Goal: Communication & Community: Answer question/provide support

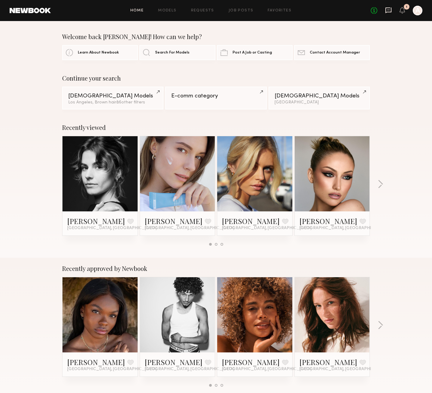
click at [385, 10] on icon at bounding box center [388, 11] width 6 height 6
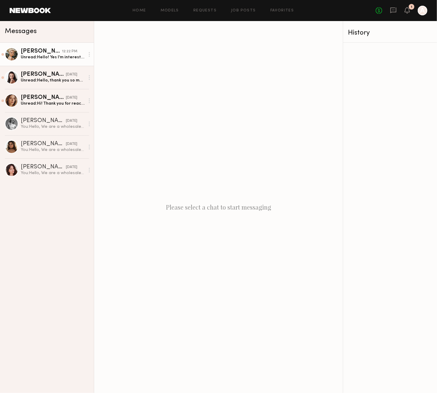
click at [53, 61] on link "[PERSON_NAME] 12:22 PM Unread: Hello! Yes I’m interested. Do you have any furth…" at bounding box center [47, 54] width 94 height 23
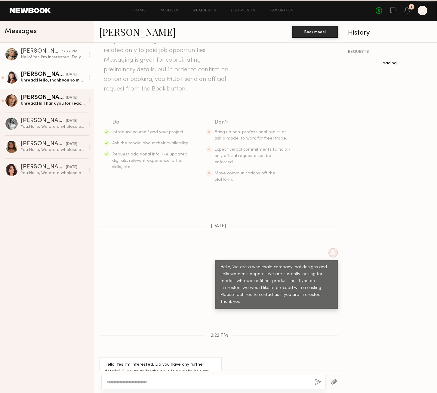
scroll to position [28, 0]
click at [62, 82] on div "Unread: Hello, thank you so much for reaching out! ✨ I would be very happy to t…" at bounding box center [53, 81] width 64 height 6
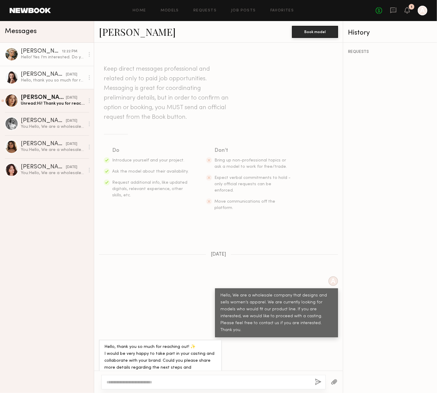
click at [55, 52] on div "[PERSON_NAME]" at bounding box center [41, 51] width 41 height 6
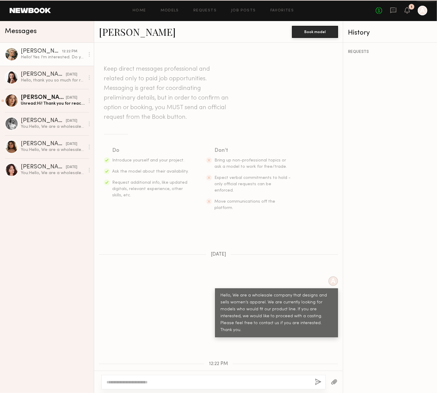
scroll to position [28, 0]
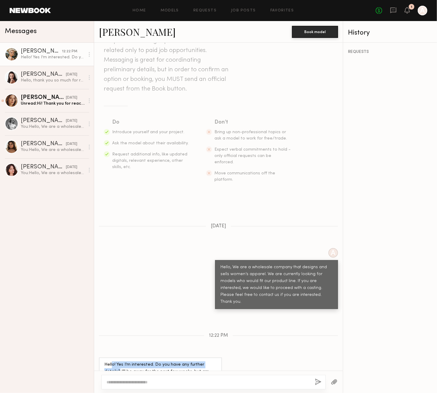
drag, startPoint x: 111, startPoint y: 345, endPoint x: 199, endPoint y: 356, distance: 88.4
click at [218, 357] on div "Hello! Yes I’m interested. Do you have any further details? I’ll be away for th…" at bounding box center [160, 371] width 123 height 28
click at [186, 361] on div "Hello! Yes I’m interested. Do you have any further details? I’ll be away for th…" at bounding box center [160, 371] width 112 height 21
drag, startPoint x: 228, startPoint y: 344, endPoint x: 248, endPoint y: 343, distance: 19.8
click at [248, 357] on div "Hello! Yes I’m interested. Do you have any further details? I’ll be away for th…" at bounding box center [218, 371] width 248 height 28
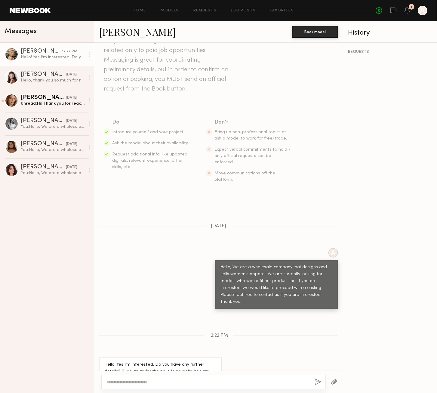
drag, startPoint x: 170, startPoint y: 354, endPoint x: 166, endPoint y: 352, distance: 4.2
click at [170, 361] on div "Hello! Yes I’m interested. Do you have any further details? I’ll be away for th…" at bounding box center [160, 371] width 112 height 21
drag, startPoint x: 105, startPoint y: 351, endPoint x: 162, endPoint y: 353, distance: 57.1
click at [159, 361] on div "Hello! Yes I’m interested. Do you have any further details? I’ll be away for th…" at bounding box center [160, 371] width 112 height 21
click at [165, 361] on div "Hello! Yes I’m interested. Do you have any further details? I’ll be away for th…" at bounding box center [160, 371] width 112 height 21
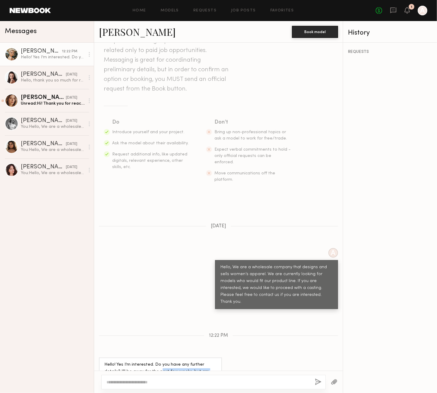
drag, startPoint x: 177, startPoint y: 351, endPoint x: 203, endPoint y: 349, distance: 25.6
click at [197, 361] on div "Hello! Yes I’m interested. Do you have any further details? I’ll be away for th…" at bounding box center [160, 371] width 112 height 21
click at [208, 361] on div "Hello! Yes I’m interested. Do you have any further details? I’ll be away for th…" at bounding box center [160, 371] width 112 height 21
click at [206, 361] on div "Hello! Yes I’m interested. Do you have any further details? I’ll be away for th…" at bounding box center [160, 371] width 112 height 21
click at [201, 361] on div "Hello! Yes I’m interested. Do you have any further details? I’ll be away for th…" at bounding box center [160, 371] width 112 height 21
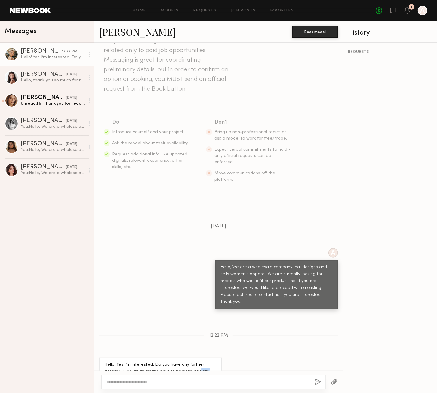
drag, startPoint x: 193, startPoint y: 351, endPoint x: 217, endPoint y: 353, distance: 23.5
click at [217, 357] on div "Hello! Yes I’m interested. Do you have any further details? I’ll be away for th…" at bounding box center [160, 371] width 123 height 28
click at [171, 361] on div "Hello! Yes I’m interested. Do you have any further details? I’ll be away for th…" at bounding box center [160, 371] width 112 height 21
click at [155, 361] on div "Hello! Yes I’m interested. Do you have any further details? I’ll be away for th…" at bounding box center [160, 371] width 112 height 21
click at [164, 361] on div "Hello! Yes I’m interested. Do you have any further details? I’ll be away for th…" at bounding box center [160, 371] width 112 height 21
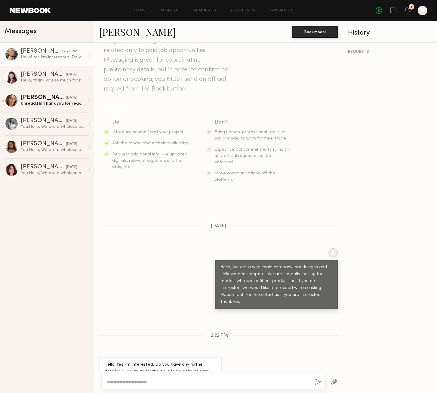
click at [167, 361] on div "Hello! Yes I’m interested. Do you have any further details? I’ll be away for th…" at bounding box center [160, 371] width 112 height 21
click at [66, 78] on div "[DATE]" at bounding box center [71, 75] width 11 height 6
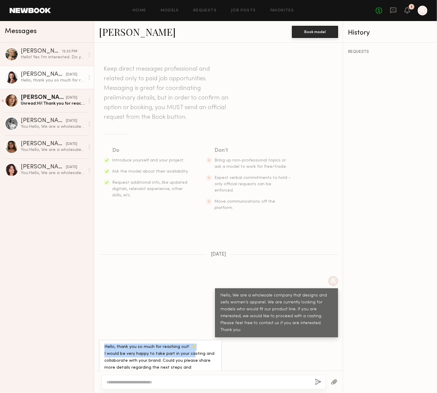
drag, startPoint x: 105, startPoint y: 338, endPoint x: 194, endPoint y: 345, distance: 90.1
click at [190, 344] on div "Hello, thank you so much for reaching out! ✨ I would be very happy to take part…" at bounding box center [160, 360] width 112 height 35
click at [112, 346] on div "Hello, thank you so much for reaching out! ✨ I would be very happy to take part…" at bounding box center [160, 360] width 112 height 35
drag, startPoint x: 123, startPoint y: 344, endPoint x: 267, endPoint y: 343, distance: 144.5
click at [267, 343] on div "Hello, thank you so much for reaching out! ✨ I would be very happy to take part…" at bounding box center [218, 360] width 248 height 42
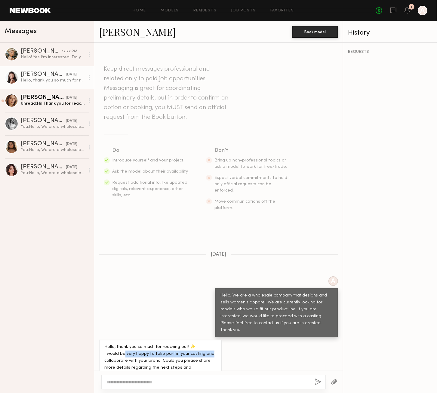
click at [178, 345] on div "Hello, thank you so much for reaching out! ✨ I would be very happy to take part…" at bounding box center [160, 360] width 112 height 35
drag, startPoint x: 152, startPoint y: 346, endPoint x: 202, endPoint y: 350, distance: 50.3
click at [202, 350] on div "Hello, thank you so much for reaching out! ✨ I would be very happy to take part…" at bounding box center [160, 360] width 112 height 35
click at [202, 357] on div "Hello, thank you so much for reaching out! ✨ I would be very happy to take part…" at bounding box center [160, 360] width 112 height 35
drag, startPoint x: 104, startPoint y: 352, endPoint x: 184, endPoint y: 353, distance: 80.5
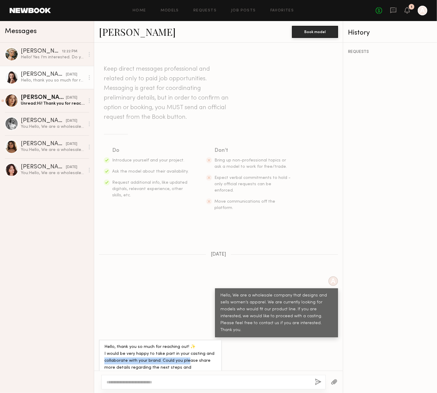
click at [184, 353] on div "Hello, thank you so much for reaching out! ✨ I would be very happy to take part…" at bounding box center [160, 360] width 123 height 42
click at [136, 353] on div "Hello, thank you so much for reaching out! ✨ I would be very happy to take part…" at bounding box center [160, 360] width 112 height 35
drag, startPoint x: 160, startPoint y: 351, endPoint x: 201, endPoint y: 351, distance: 40.9
click at [195, 351] on div "Hello, thank you so much for reaching out! ✨ I would be very happy to take part…" at bounding box center [160, 360] width 112 height 35
click at [201, 351] on div "Hello, thank you so much for reaching out! ✨ I would be very happy to take part…" at bounding box center [160, 360] width 112 height 35
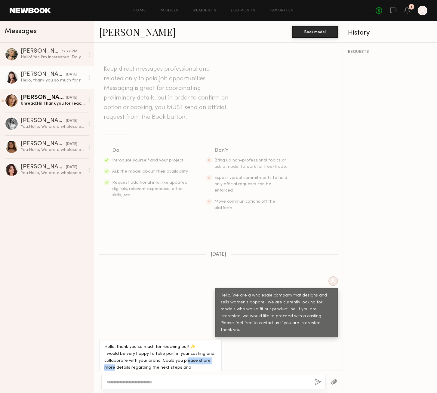
drag, startPoint x: 198, startPoint y: 351, endPoint x: 220, endPoint y: 354, distance: 21.8
click at [220, 354] on div "Hello, thank you so much for reaching out! ✨ I would be very happy to take part…" at bounding box center [160, 360] width 123 height 42
drag, startPoint x: 119, startPoint y: 356, endPoint x: 185, endPoint y: 363, distance: 65.8
click at [170, 363] on div "Hello, thank you so much for reaching out! ✨ I would be very happy to take part…" at bounding box center [160, 360] width 123 height 42
click at [192, 361] on div "Hello, thank you so much for reaching out! ✨ I would be very happy to take part…" at bounding box center [160, 360] width 112 height 35
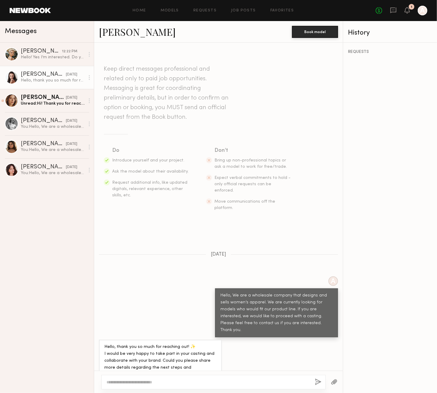
drag, startPoint x: 180, startPoint y: 357, endPoint x: 209, endPoint y: 358, distance: 29.2
click at [209, 358] on div "Hello, thank you so much for reaching out! ✨ I would be very happy to take part…" at bounding box center [160, 360] width 112 height 35
click at [170, 361] on div "Hello, thank you so much for reaching out! ✨ I would be very happy to take part…" at bounding box center [160, 360] width 112 height 35
click at [34, 99] on div "[PERSON_NAME]" at bounding box center [43, 98] width 45 height 6
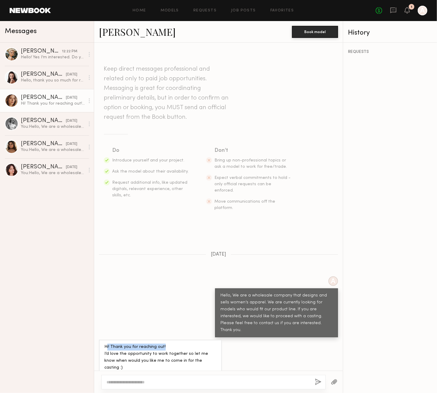
drag, startPoint x: 141, startPoint y: 349, endPoint x: 170, endPoint y: 351, distance: 29.2
click at [181, 348] on div "Hi! Thank you for reaching out! I’d love the opportunity to work together so le…" at bounding box center [160, 357] width 112 height 28
click at [148, 355] on div "Hi! Thank you for reaching out! I’d love the opportunity to work together so le…" at bounding box center [160, 357] width 112 height 28
drag, startPoint x: 162, startPoint y: 352, endPoint x: 172, endPoint y: 351, distance: 10.5
click at [172, 351] on div "Hi! Thank you for reaching out! I’d love the opportunity to work together so le…" at bounding box center [160, 357] width 112 height 28
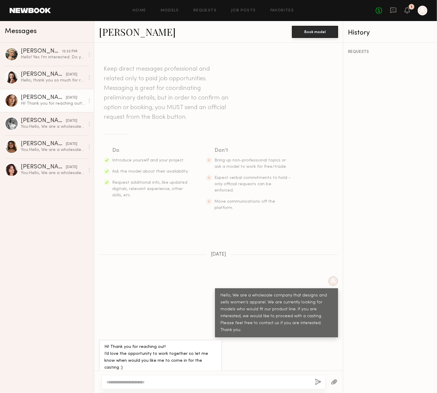
click at [178, 353] on div "Hi! Thank you for reaching out! I’d love the opportunity to work together so le…" at bounding box center [160, 357] width 112 height 28
drag, startPoint x: 178, startPoint y: 353, endPoint x: 217, endPoint y: 355, distance: 39.4
click at [217, 355] on div "Hi! Thank you for reaching out! I’d love the opportunity to work together so le…" at bounding box center [160, 356] width 123 height 35
click at [113, 359] on div "Hi! Thank you for reaching out! I’d love the opportunity to work together so le…" at bounding box center [160, 357] width 112 height 28
drag, startPoint x: 156, startPoint y: 358, endPoint x: 193, endPoint y: 358, distance: 37.9
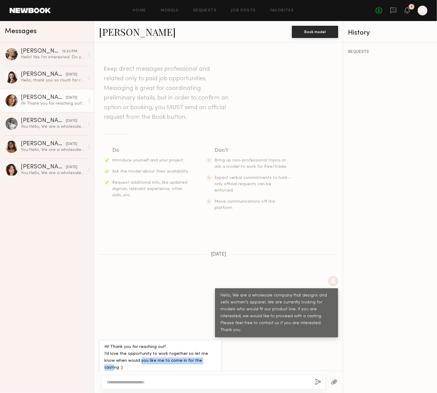
click at [193, 358] on div "Hi! Thank you for reaching out! I’d love the opportunity to work together so le…" at bounding box center [160, 357] width 112 height 28
click at [214, 359] on div "Hi! Thank you for reaching out! I’d love the opportunity to work together so le…" at bounding box center [160, 357] width 112 height 28
click at [51, 125] on div "You: Hello, We are a wholesale company that designs and sells women’s apparel. …" at bounding box center [53, 127] width 64 height 6
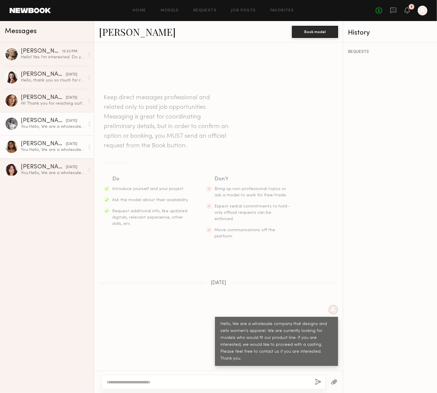
click at [38, 151] on div "You: Hello, We are a wholesale company that designs and sells women’s apparel. …" at bounding box center [53, 150] width 64 height 6
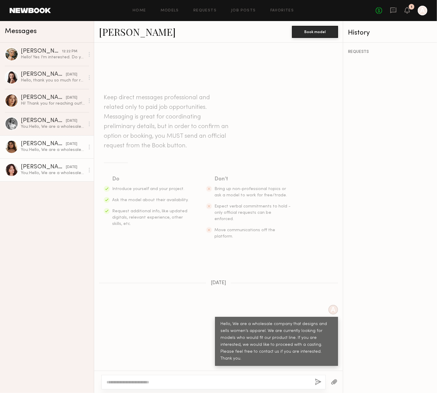
click at [54, 169] on div "[PERSON_NAME]" at bounding box center [43, 167] width 45 height 6
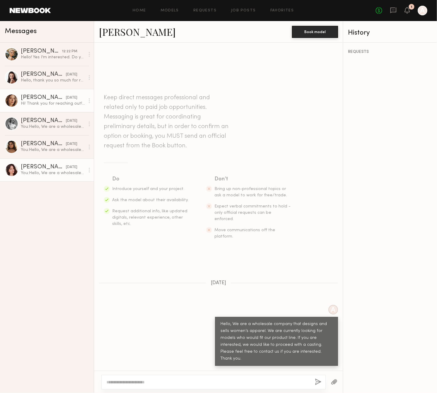
click at [44, 97] on div "[PERSON_NAME]" at bounding box center [43, 98] width 45 height 6
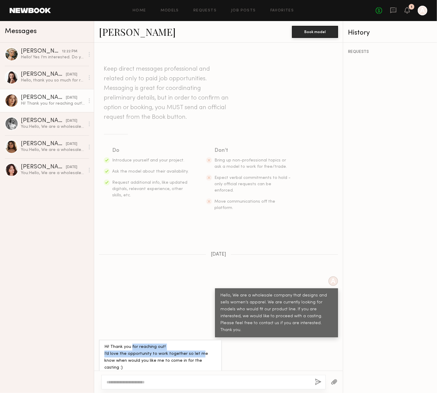
drag, startPoint x: 130, startPoint y: 342, endPoint x: 198, endPoint y: 349, distance: 68.3
click at [198, 349] on div "Hi! Thank you for reaching out! I’d love the opportunity to work together so le…" at bounding box center [160, 357] width 112 height 28
click at [196, 358] on div "Hi! Thank you for reaching out! I’d love the opportunity to work together so le…" at bounding box center [160, 357] width 112 height 28
drag, startPoint x: 353, startPoint y: 111, endPoint x: 321, endPoint y: 101, distance: 33.8
click at [353, 111] on div "REQUESTS" at bounding box center [390, 218] width 94 height 350
